Goal: Task Accomplishment & Management: Manage account settings

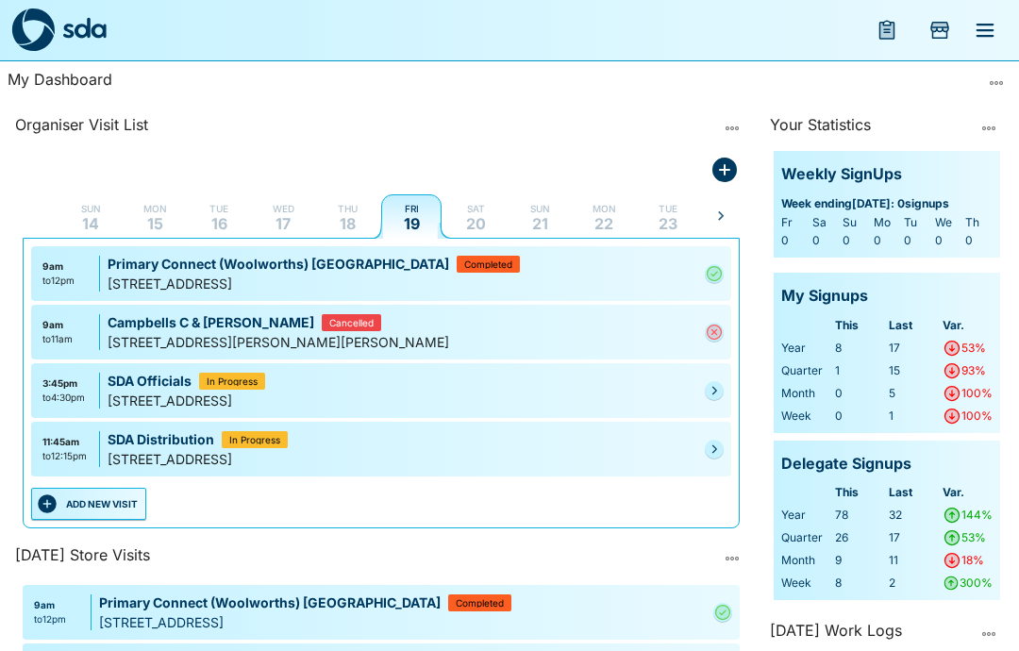
click at [712, 454] on icon "Pending" at bounding box center [714, 448] width 11 height 11
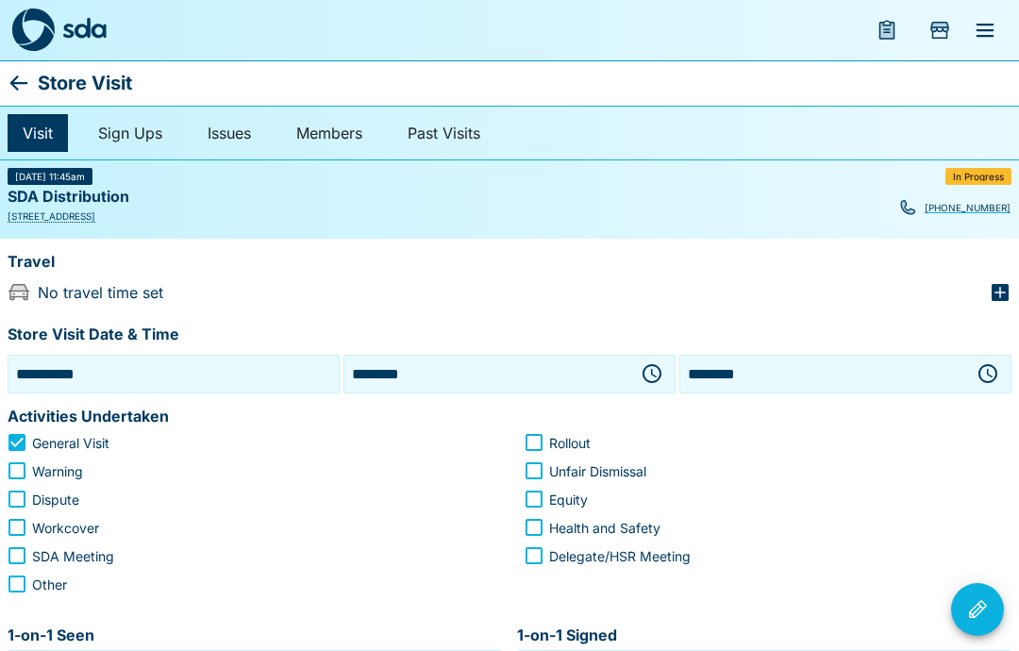
click at [650, 371] on icon "button" at bounding box center [652, 373] width 23 height 23
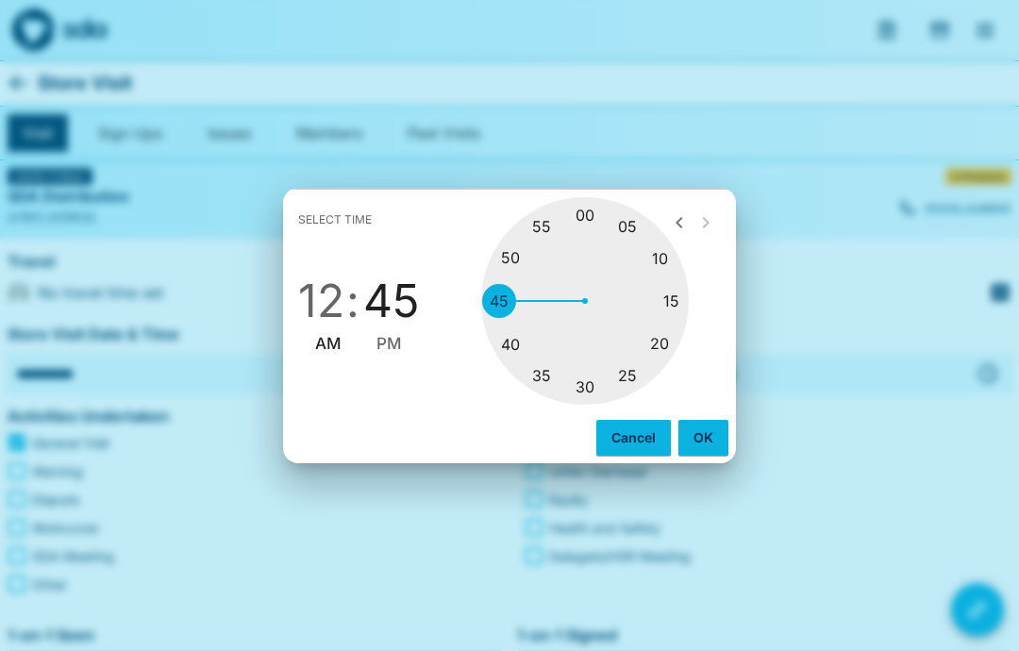
type input "********"
click at [709, 437] on button "OK" at bounding box center [703, 438] width 50 height 36
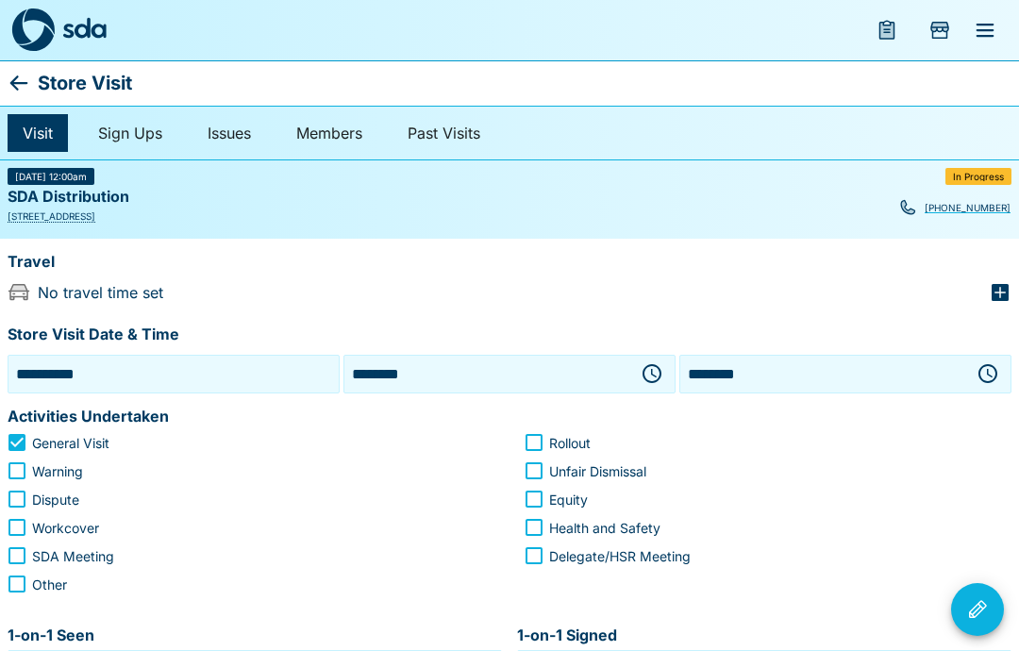
click at [992, 378] on icon "button" at bounding box center [987, 373] width 23 height 23
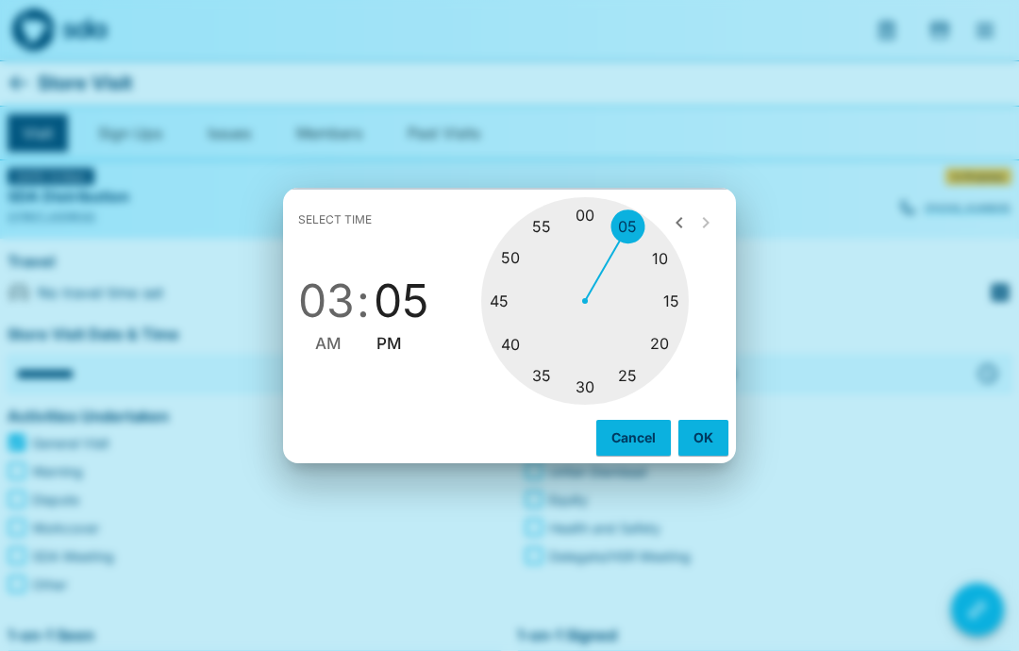
type input "********"
click at [710, 437] on button "OK" at bounding box center [703, 438] width 50 height 36
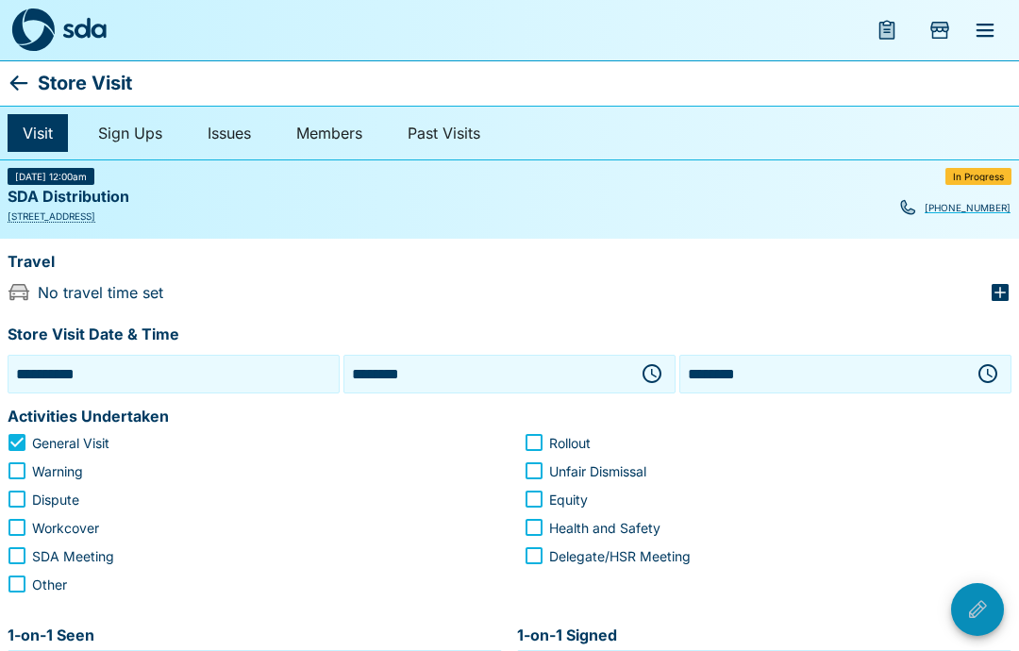
click at [977, 613] on icon "Visit Actions" at bounding box center [977, 609] width 23 height 23
click at [929, 416] on div at bounding box center [509, 325] width 1019 height 651
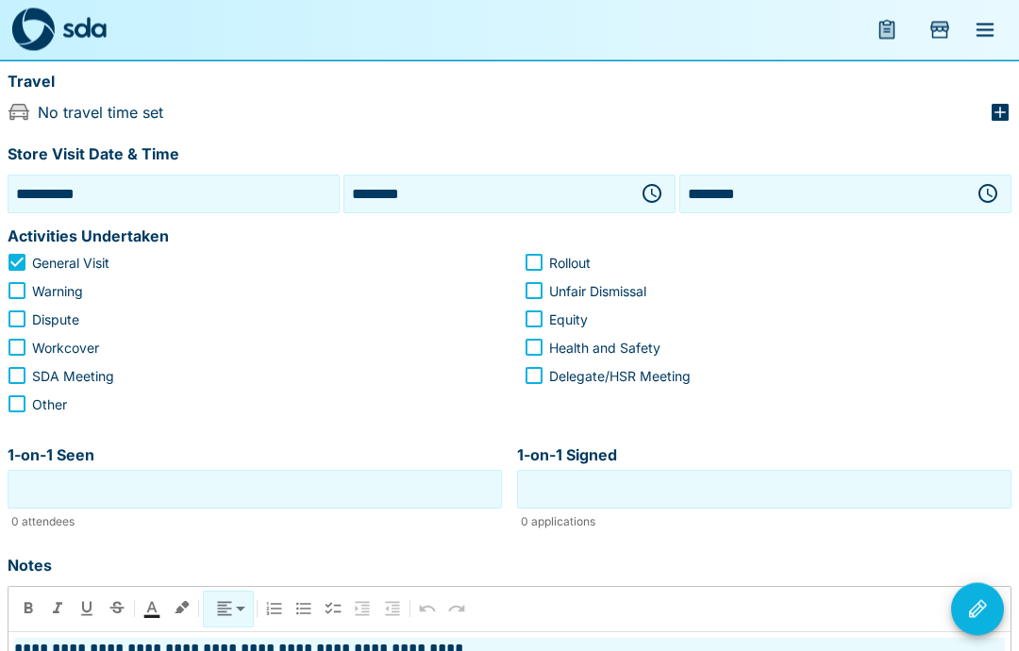
scroll to position [175, 0]
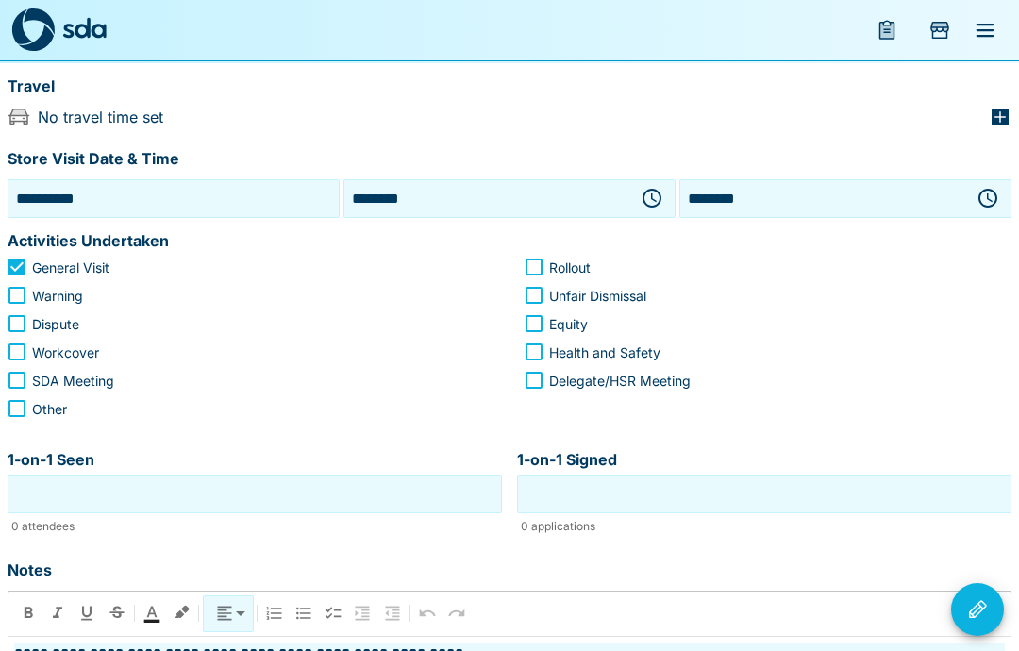
click at [973, 612] on icon "Visit Actions" at bounding box center [977, 609] width 23 height 23
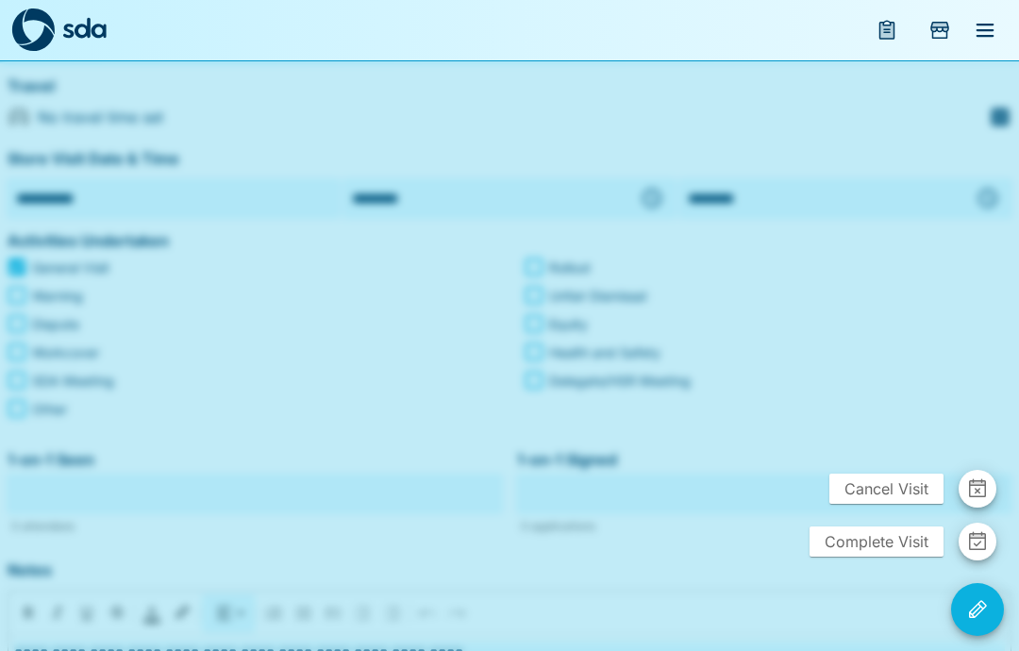
click at [868, 540] on span "Complete Visit" at bounding box center [876, 541] width 134 height 30
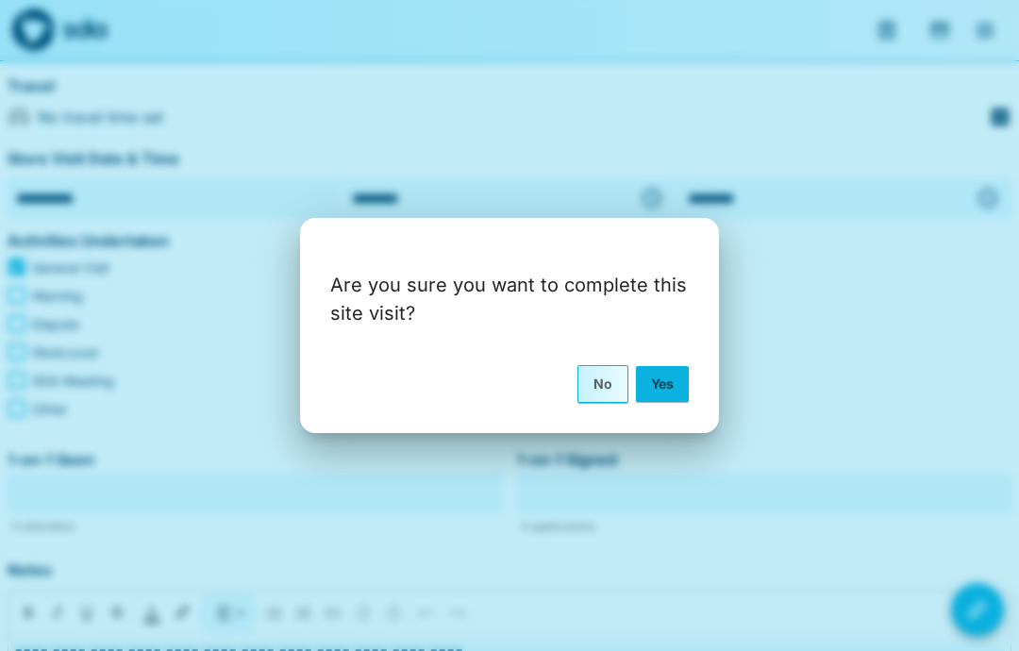
click at [667, 391] on button "Yes" at bounding box center [662, 384] width 53 height 36
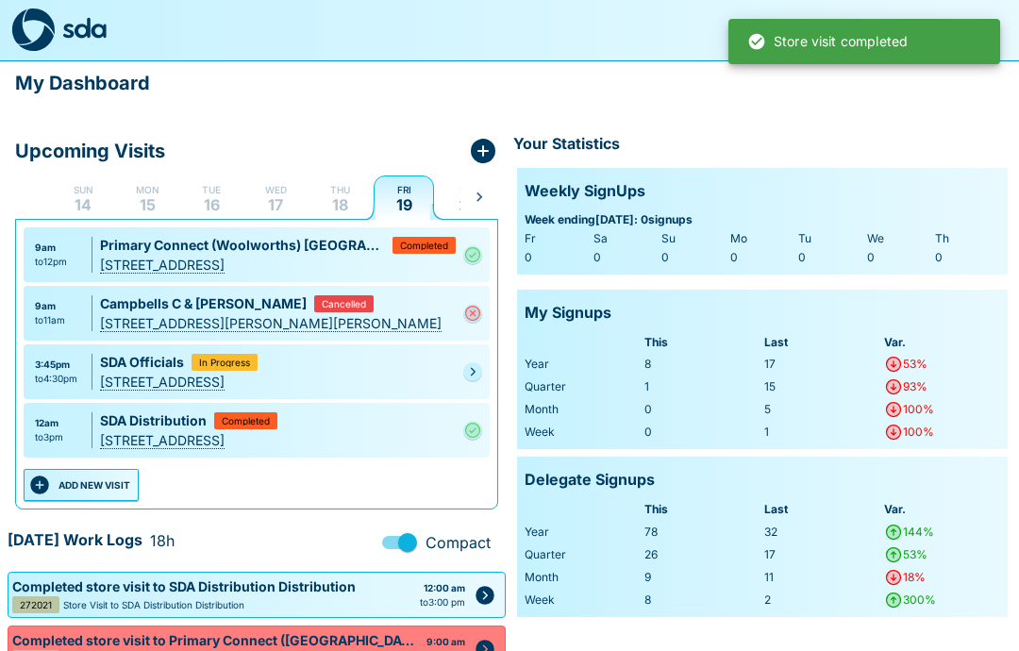
click at [473, 370] on icon "Pending" at bounding box center [473, 372] width 5 height 8
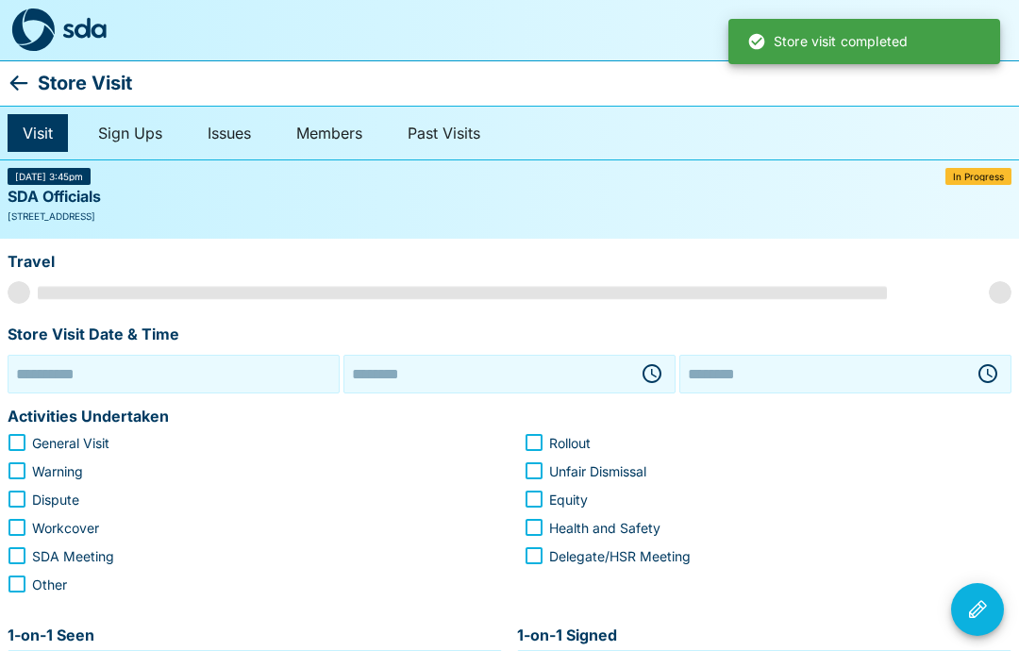
type input "**********"
type input "********"
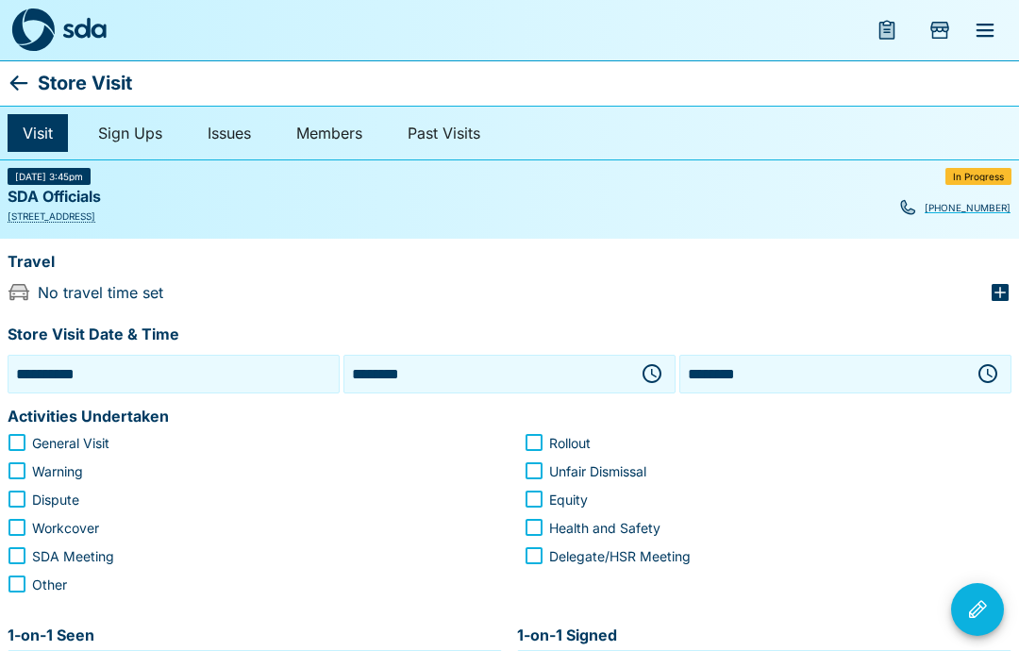
click at [973, 614] on icon "Visit Actions" at bounding box center [978, 609] width 18 height 18
click at [921, 420] on div at bounding box center [509, 325] width 1019 height 651
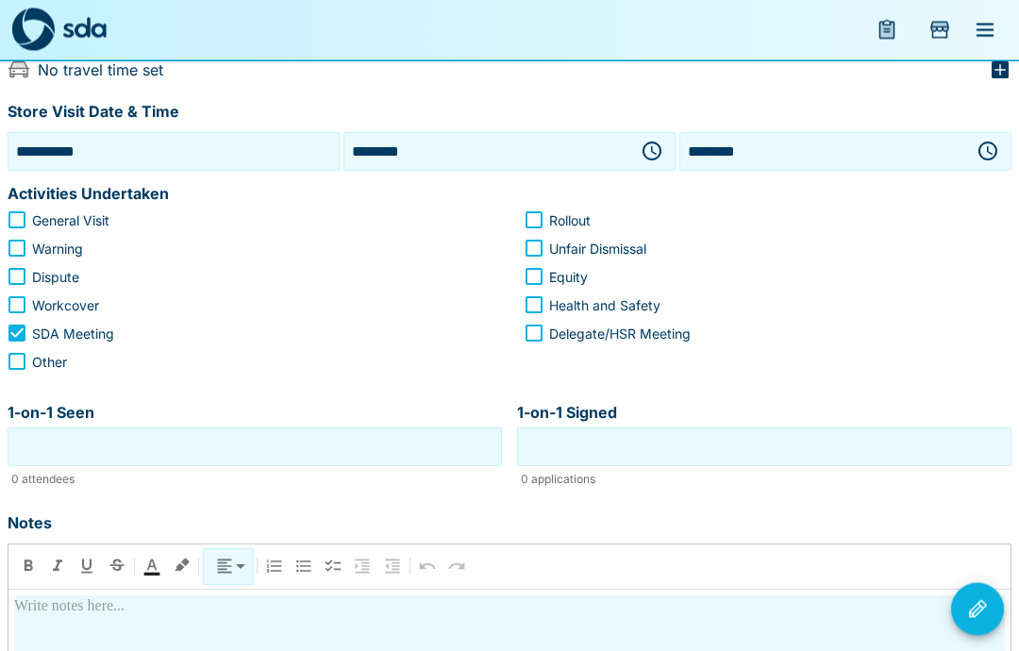
scroll to position [342, 0]
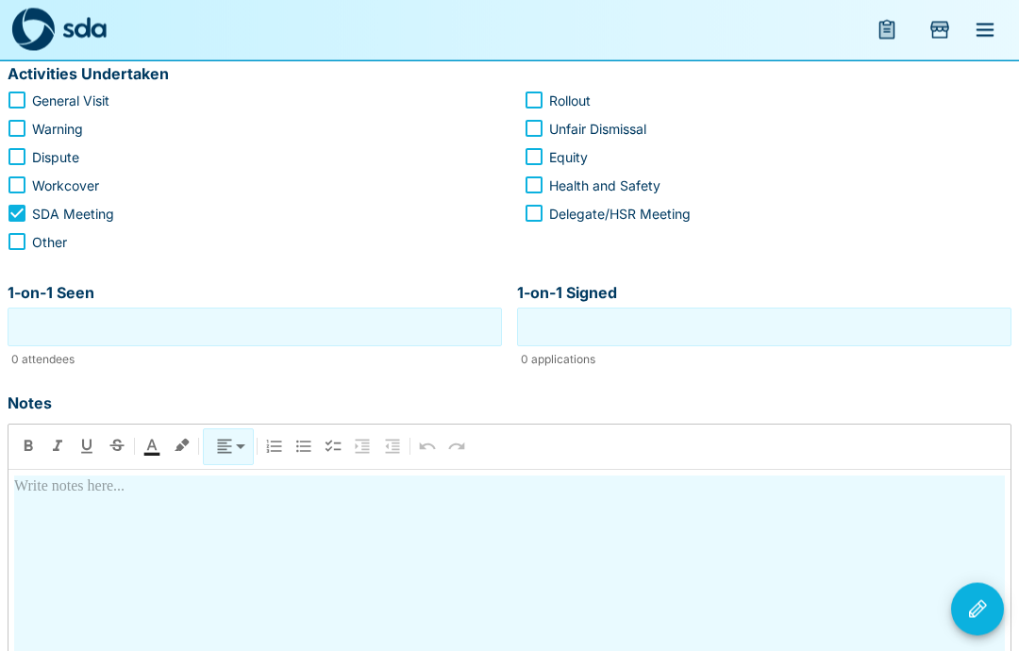
click at [31, 499] on div at bounding box center [509, 638] width 991 height 325
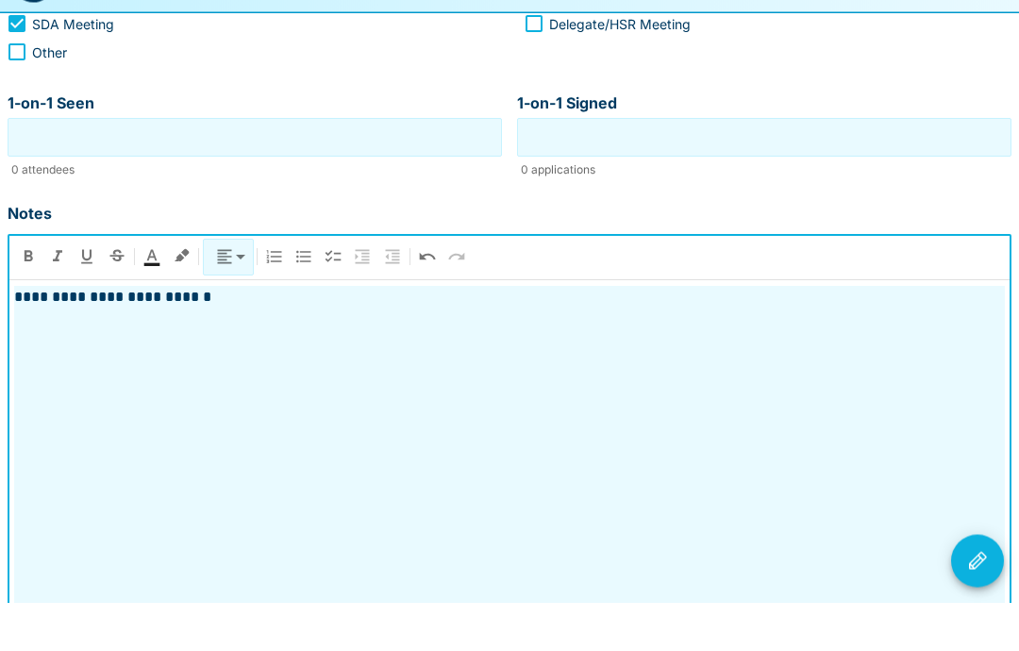
scroll to position [548, 0]
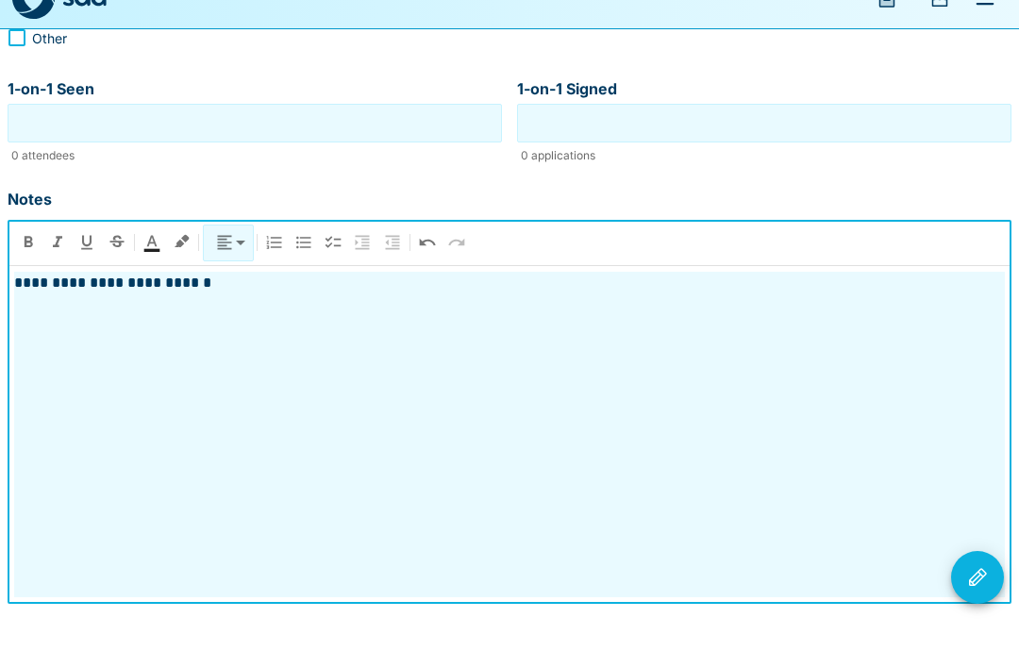
click at [978, 598] on icon "Visit Actions" at bounding box center [977, 609] width 23 height 23
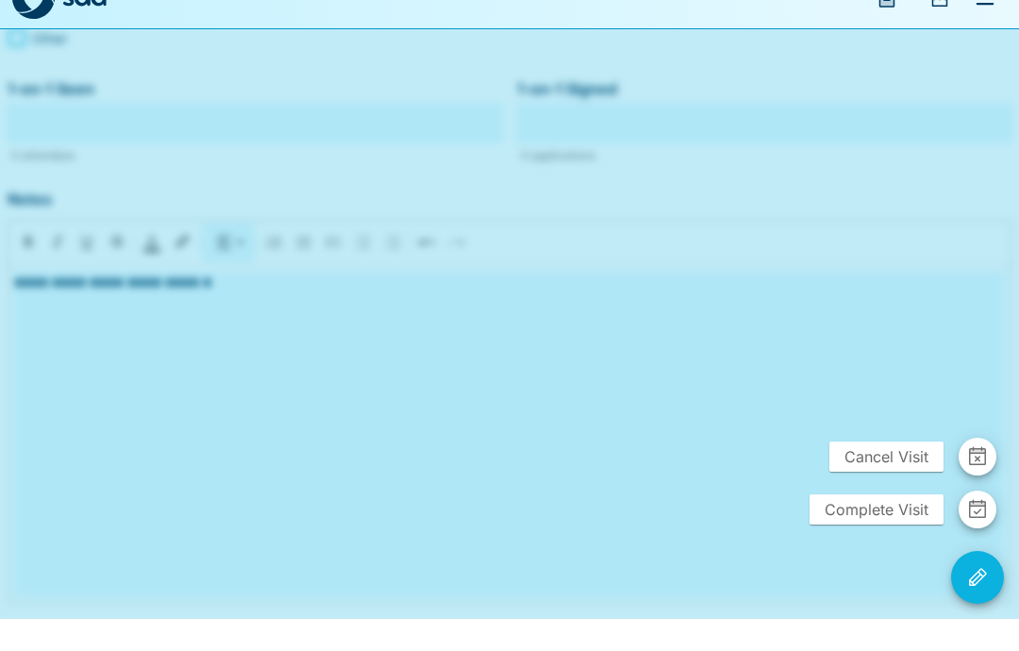
scroll to position [473, 0]
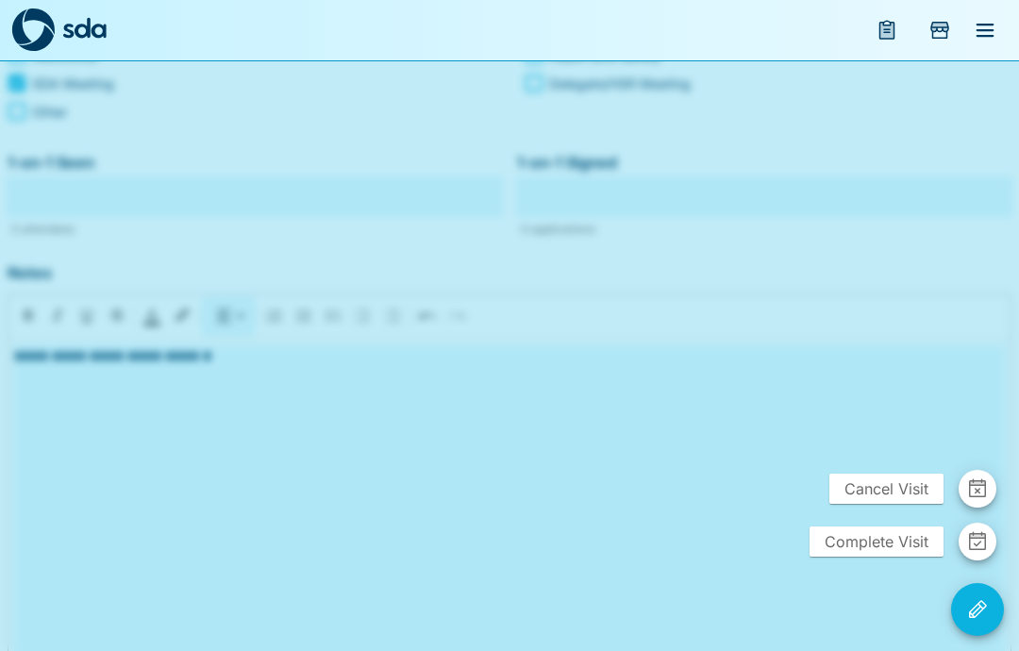
click at [876, 557] on span "Complete Visit" at bounding box center [876, 541] width 134 height 30
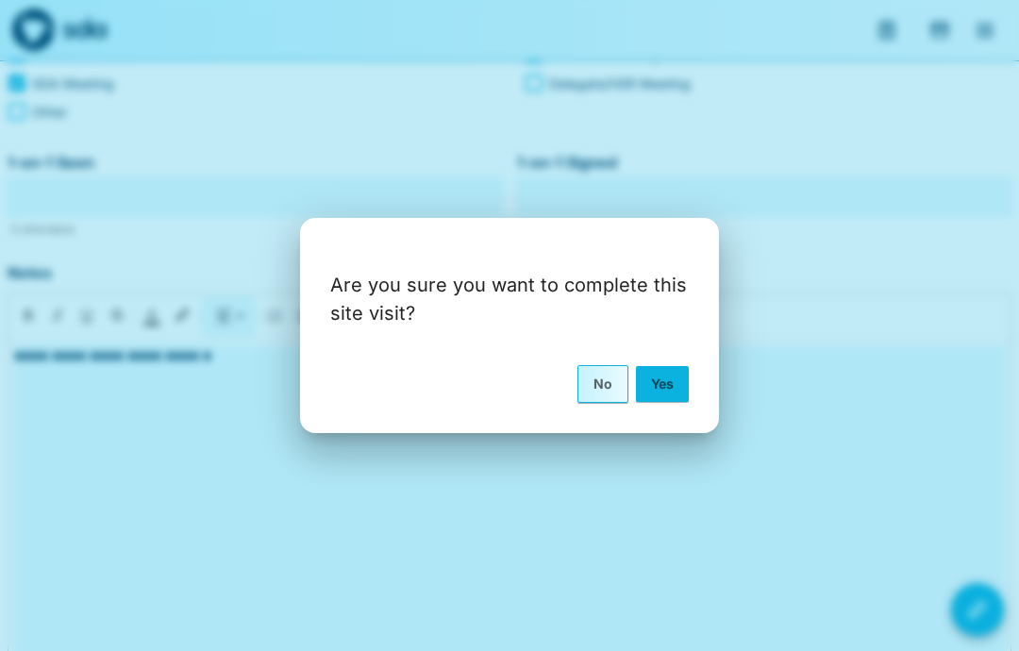
click at [661, 402] on button "Yes" at bounding box center [662, 384] width 53 height 36
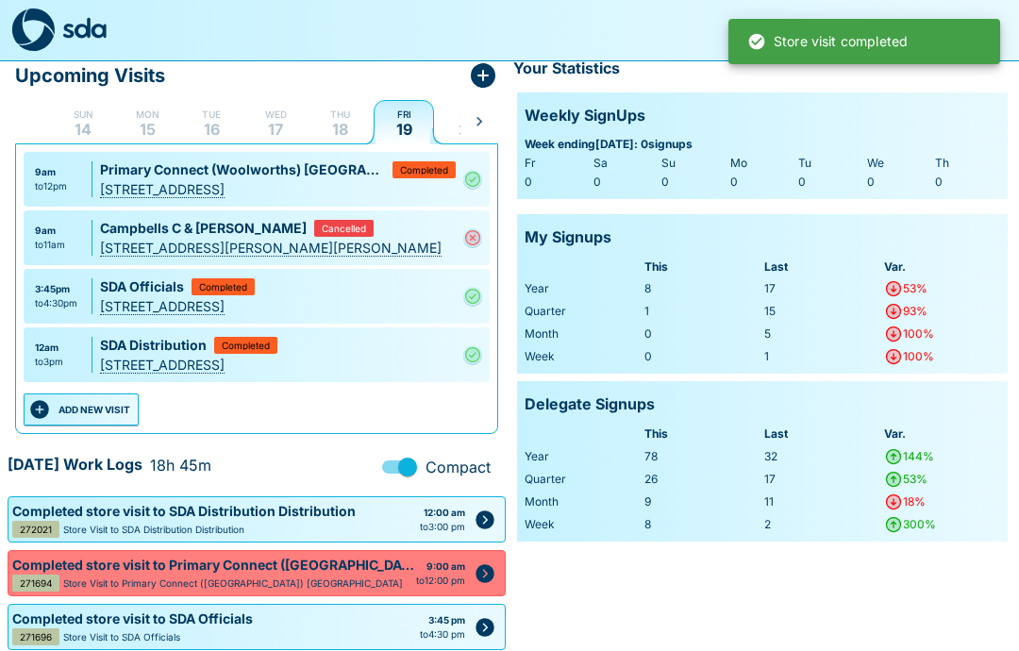
scroll to position [86, 0]
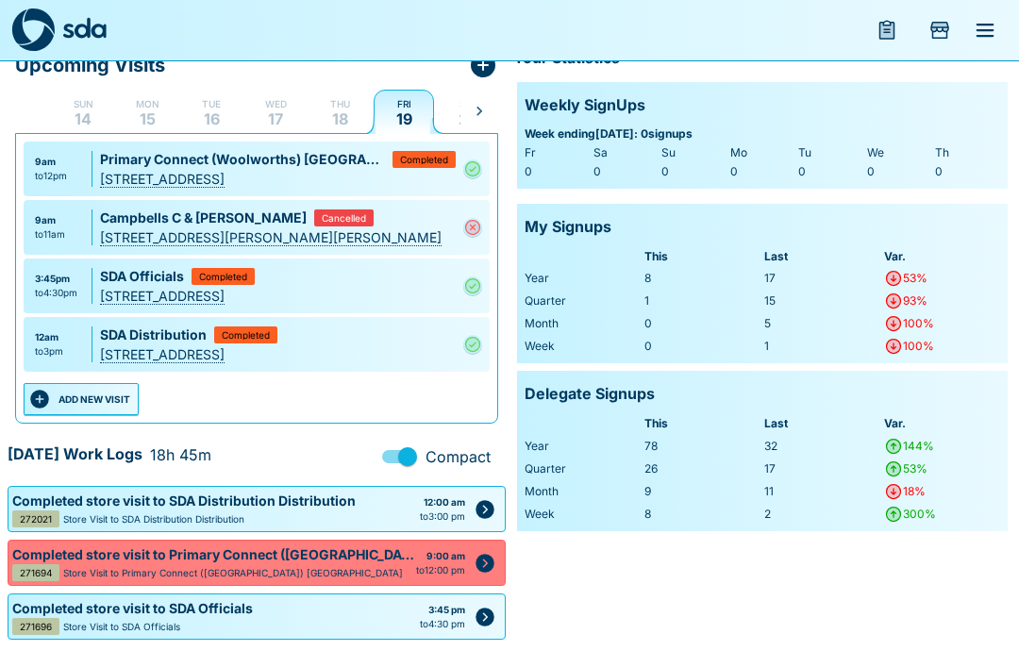
click at [289, 340] on div "SDA Distribution Completed" at bounding box center [278, 335] width 356 height 20
click at [247, 339] on span "Completed" at bounding box center [246, 334] width 48 height 9
click at [173, 345] on div "[STREET_ADDRESS]" at bounding box center [278, 354] width 356 height 20
